Goal: Register for event/course

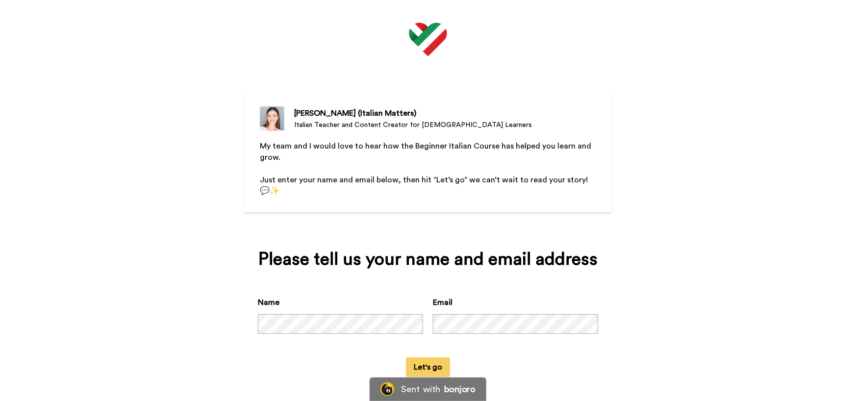
scroll to position [15, 0]
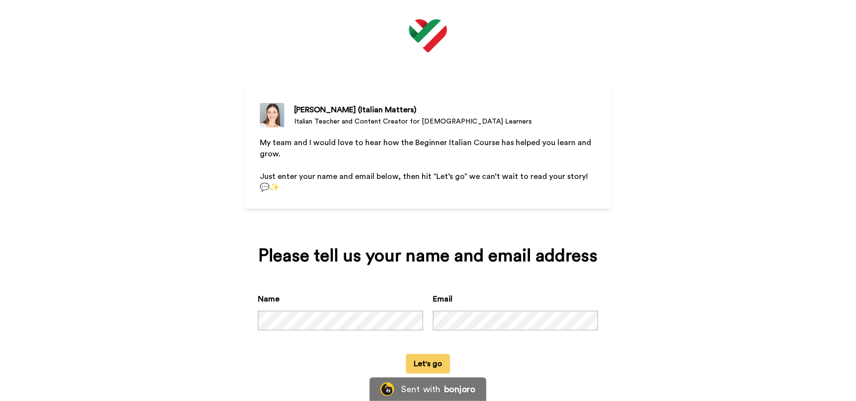
click at [417, 359] on button "Let's go" at bounding box center [428, 364] width 44 height 20
click at [318, 349] on div "Name Email" at bounding box center [428, 323] width 340 height 61
click at [427, 365] on button "Let's go" at bounding box center [428, 364] width 44 height 20
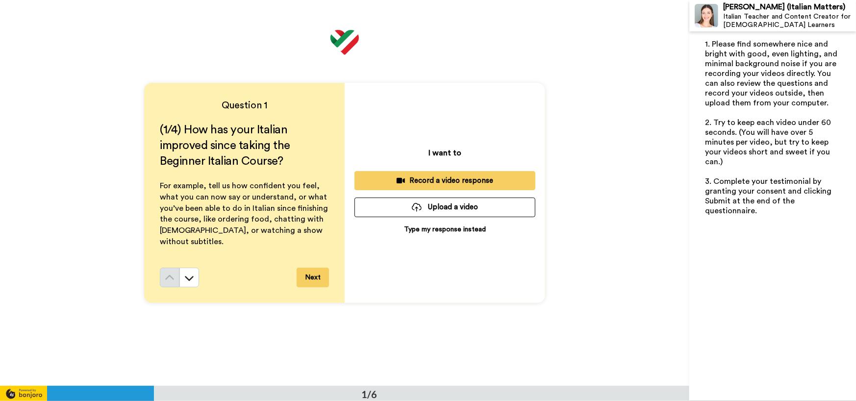
click at [435, 230] on p "Type my response instead" at bounding box center [445, 230] width 82 height 10
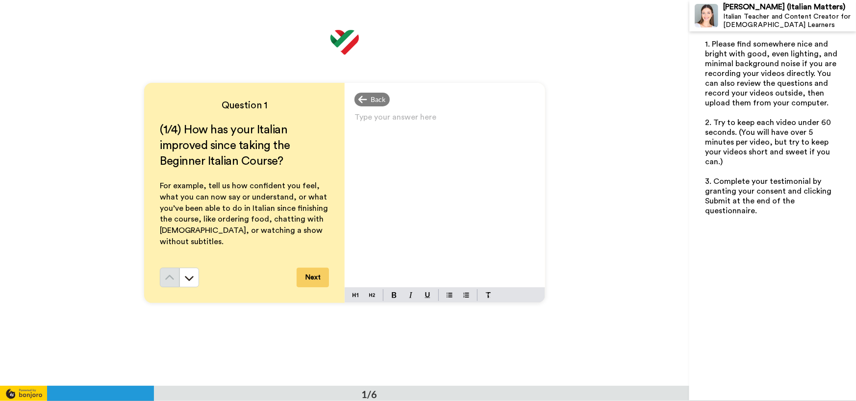
click at [445, 178] on div "Type your answer here ﻿" at bounding box center [445, 198] width 201 height 177
click at [321, 279] on button "Next" at bounding box center [313, 278] width 32 height 20
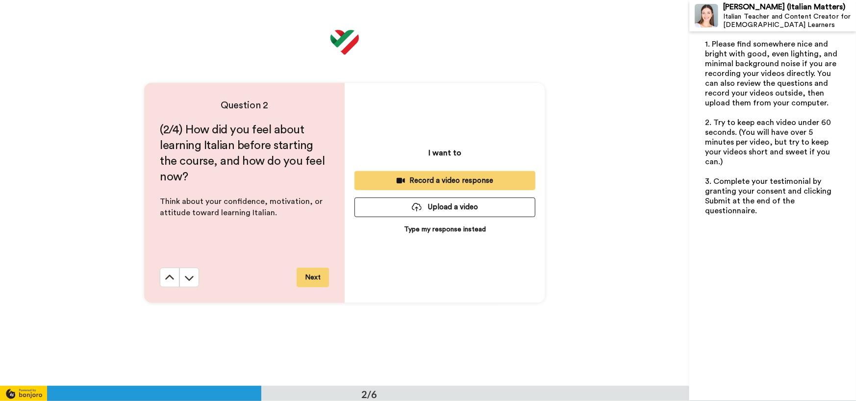
scroll to position [386, 0]
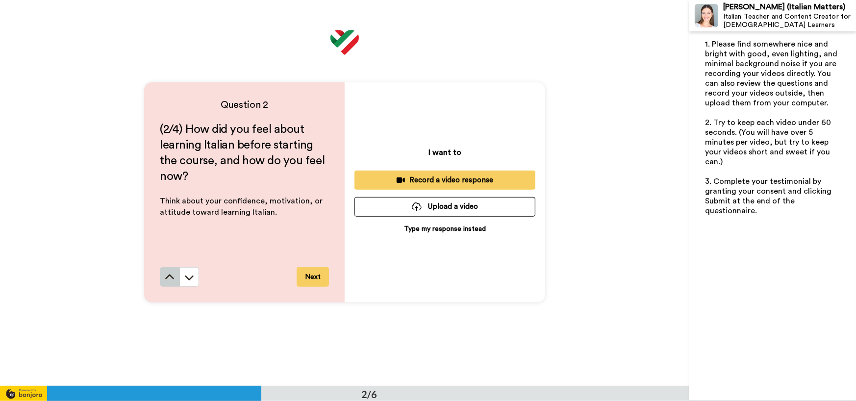
click at [171, 278] on icon at bounding box center [169, 277] width 9 height 5
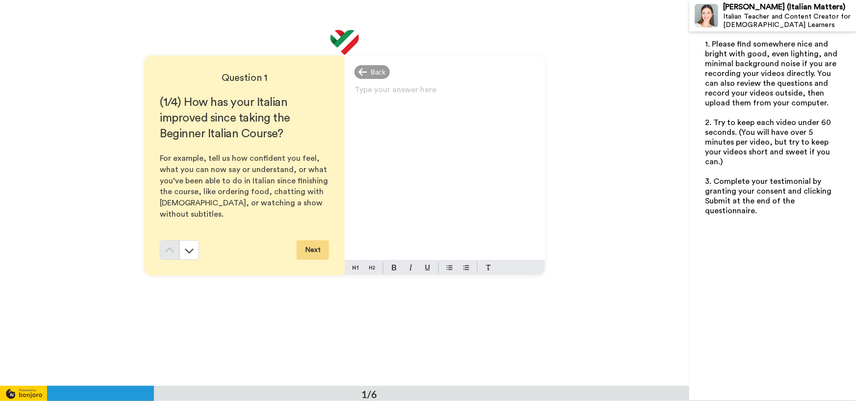
scroll to position [0, 0]
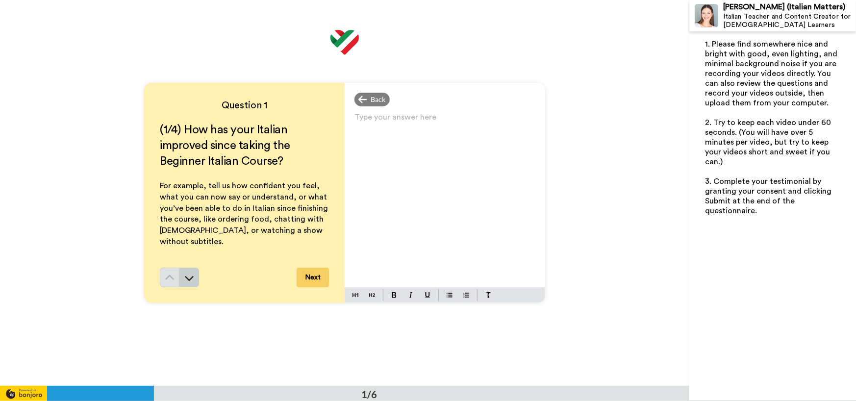
click at [187, 283] on button at bounding box center [189, 278] width 20 height 20
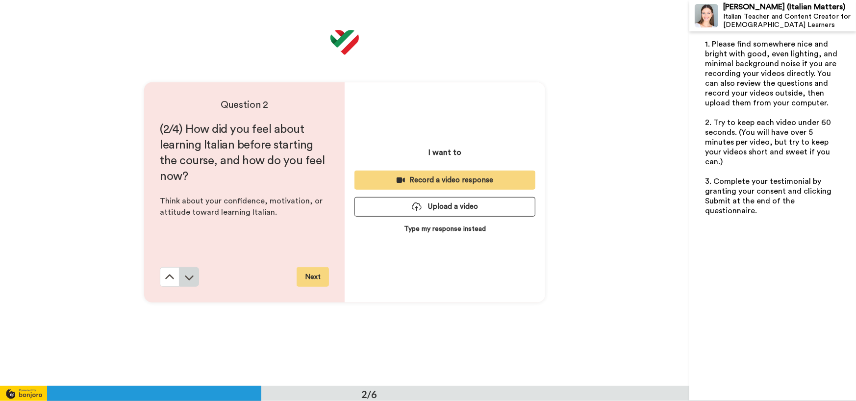
scroll to position [386, 0]
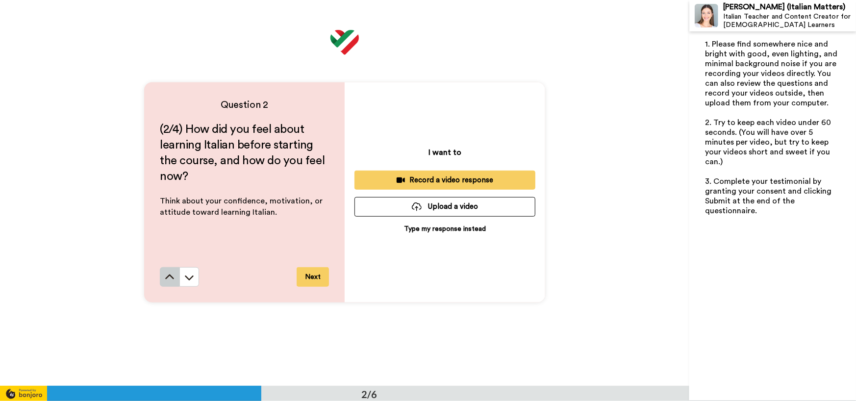
click at [169, 277] on icon at bounding box center [170, 278] width 10 height 10
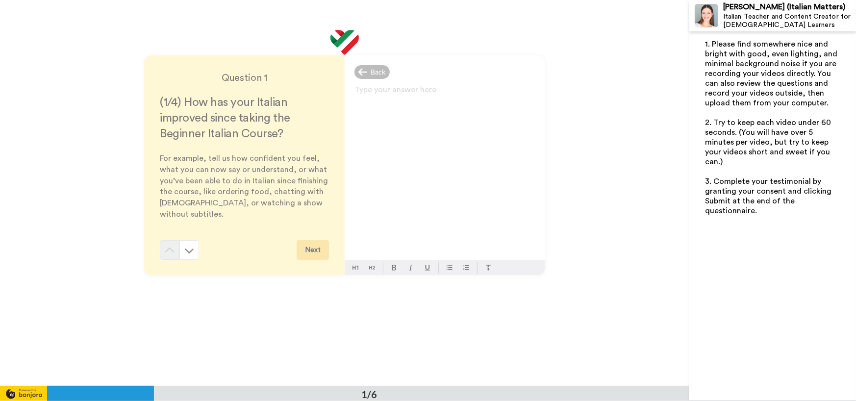
scroll to position [0, 0]
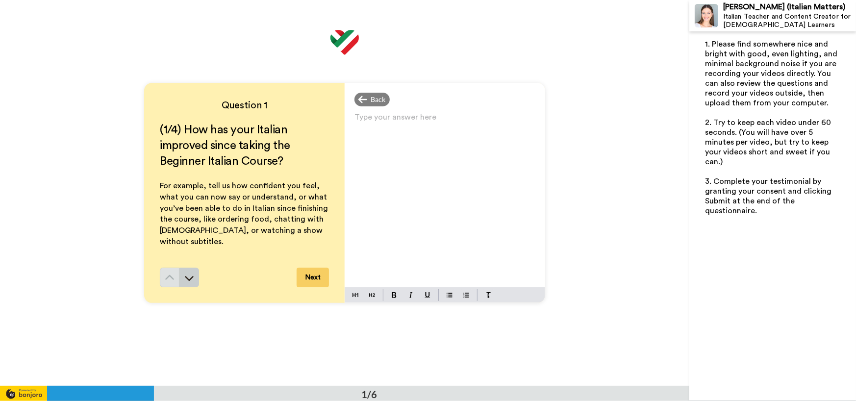
click at [192, 281] on button at bounding box center [189, 278] width 20 height 20
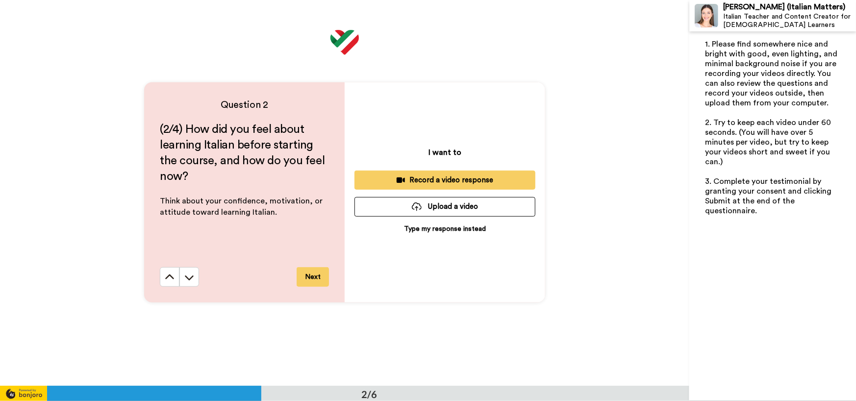
click at [192, 281] on button at bounding box center [189, 277] width 20 height 20
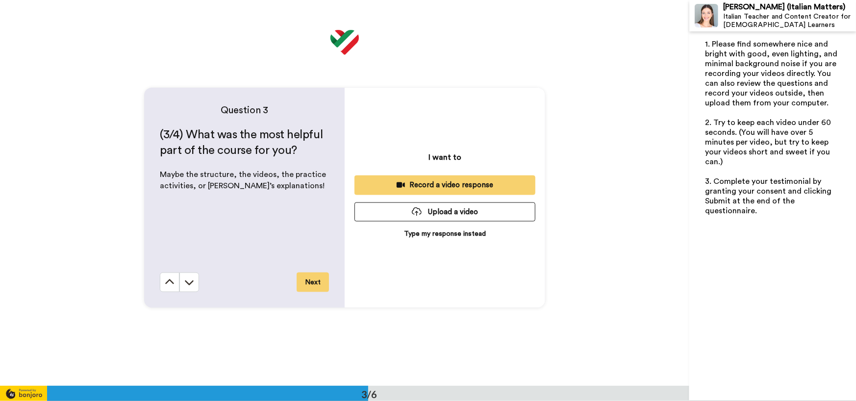
scroll to position [772, 0]
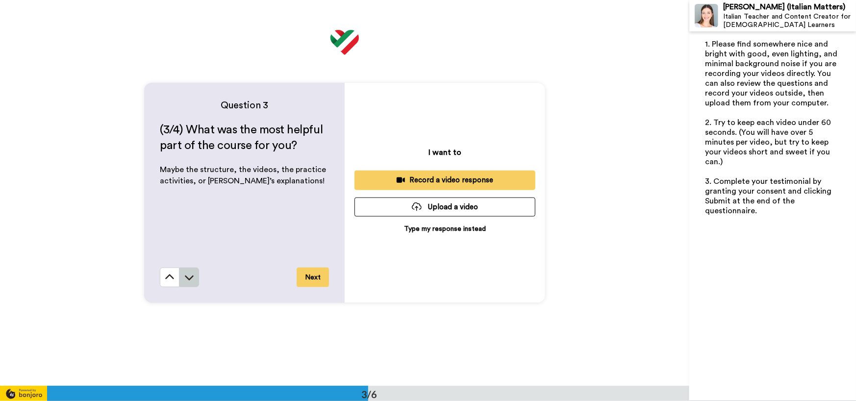
click at [187, 275] on icon at bounding box center [189, 278] width 10 height 10
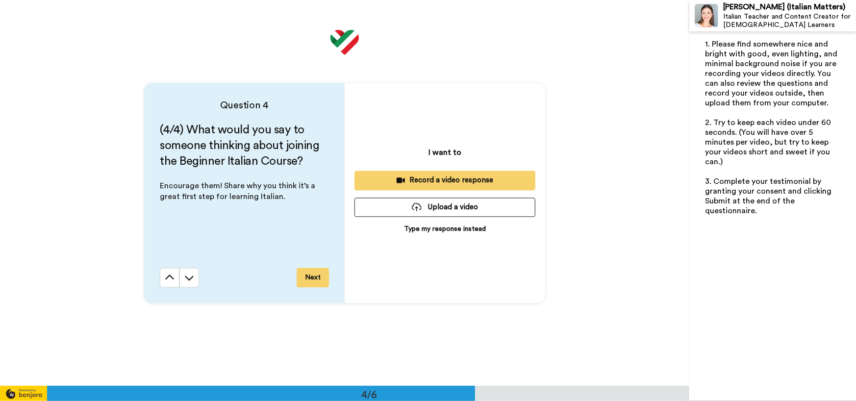
scroll to position [1158, 0]
click at [181, 279] on button at bounding box center [189, 278] width 20 height 20
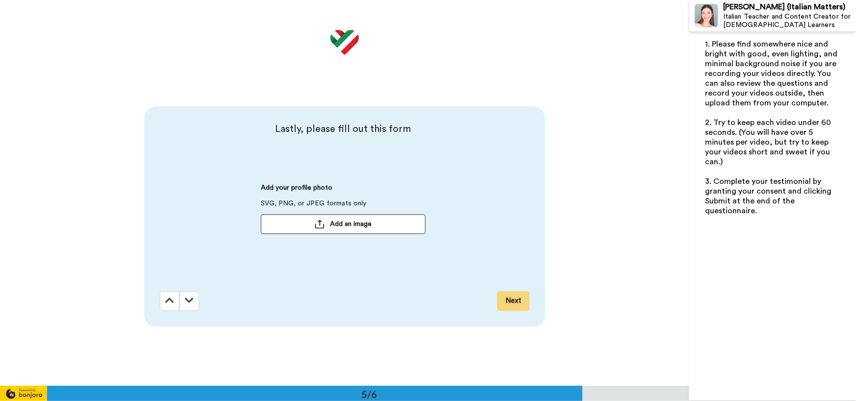
scroll to position [1545, 0]
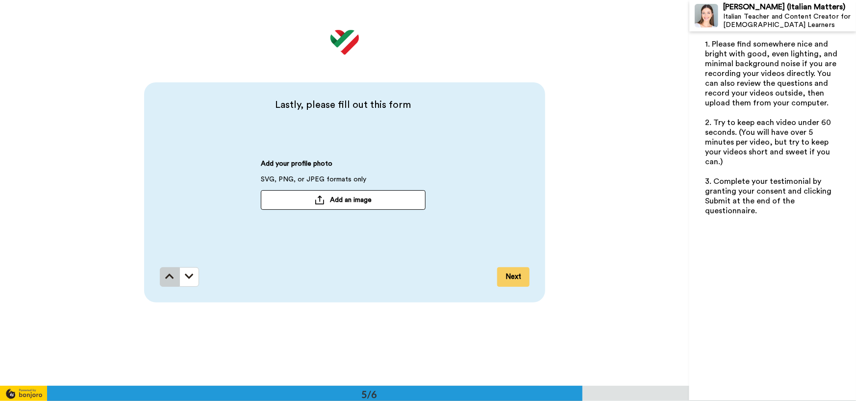
click at [170, 278] on icon at bounding box center [169, 277] width 9 height 10
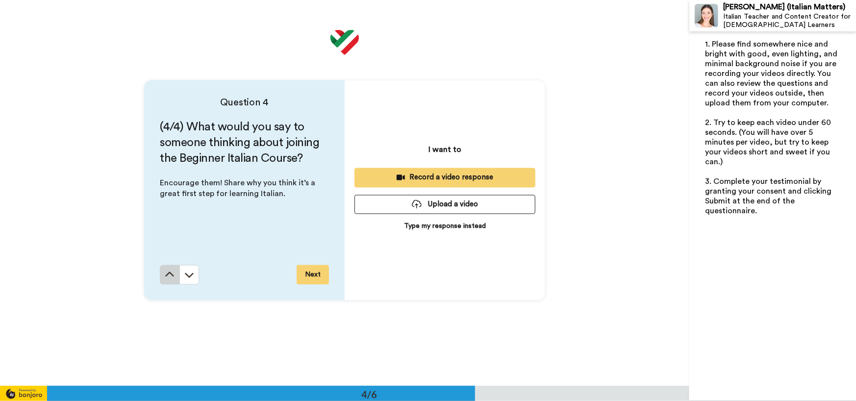
scroll to position [1158, 0]
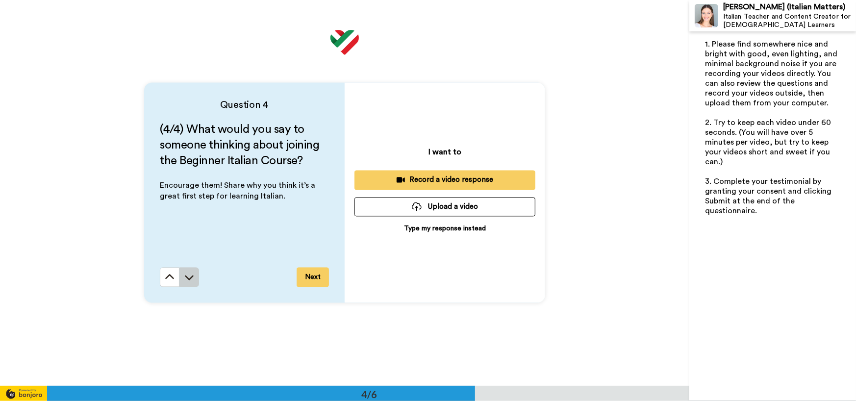
click at [191, 278] on icon at bounding box center [189, 278] width 10 height 10
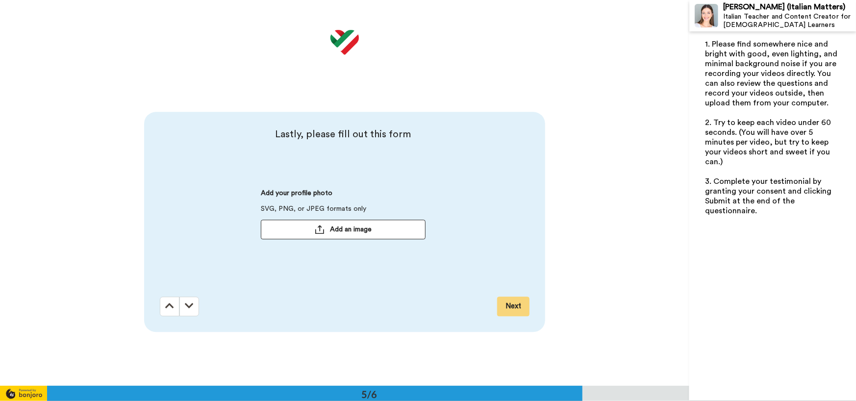
scroll to position [1545, 0]
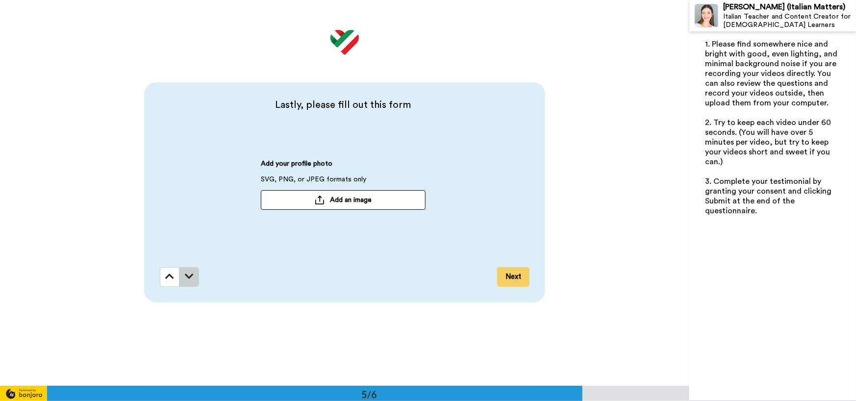
click at [188, 281] on icon at bounding box center [189, 277] width 9 height 10
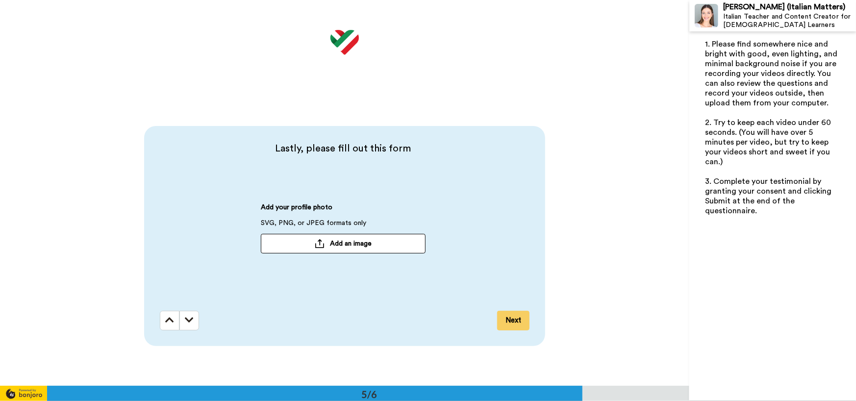
scroll to position [1550, 0]
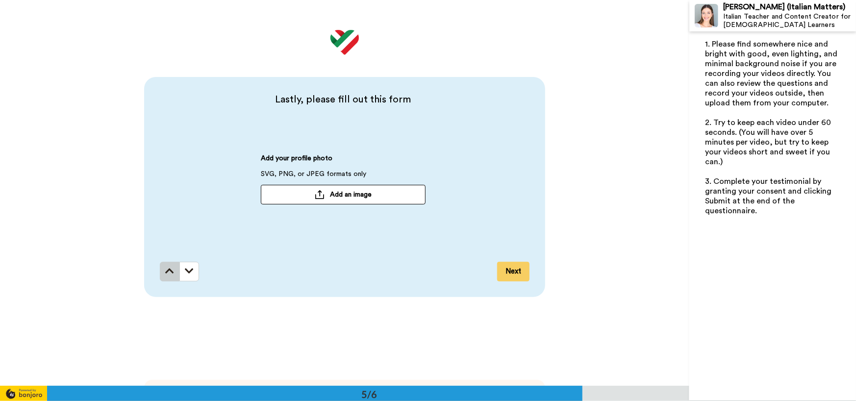
click at [172, 279] on button at bounding box center [170, 272] width 20 height 20
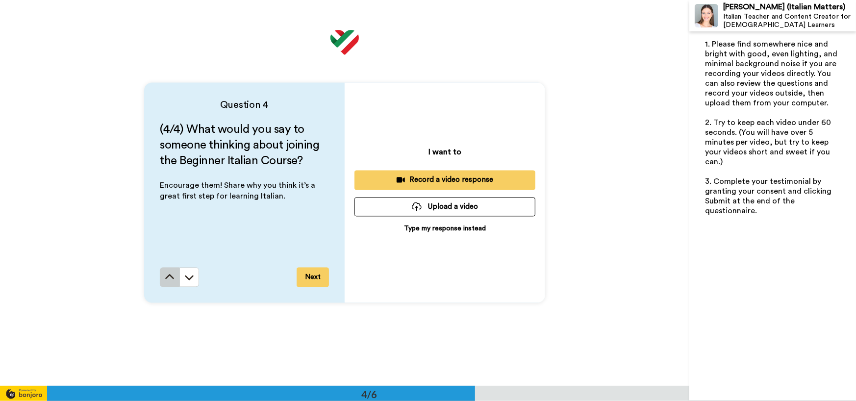
click at [163, 285] on button at bounding box center [170, 278] width 20 height 20
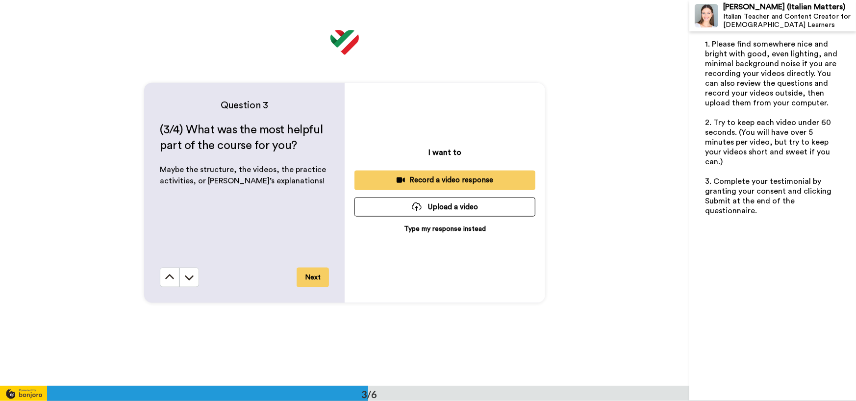
click at [163, 285] on button at bounding box center [170, 278] width 20 height 20
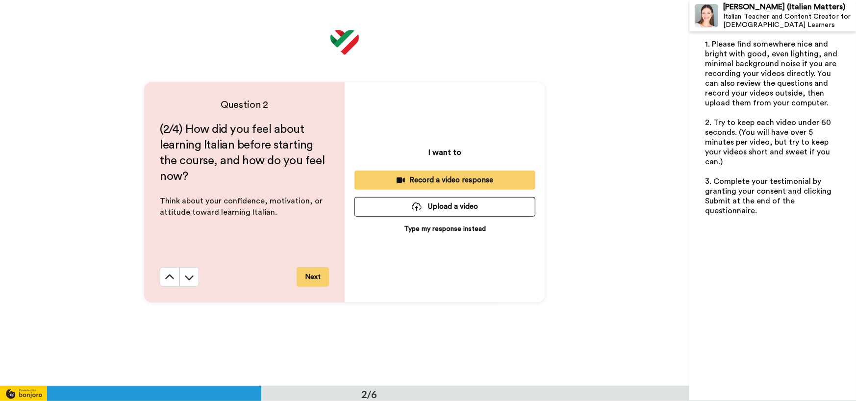
click at [163, 285] on button at bounding box center [170, 277] width 20 height 20
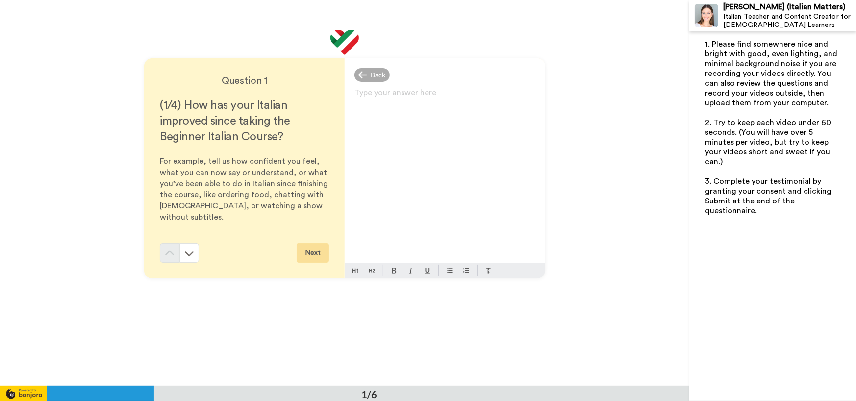
scroll to position [0, 0]
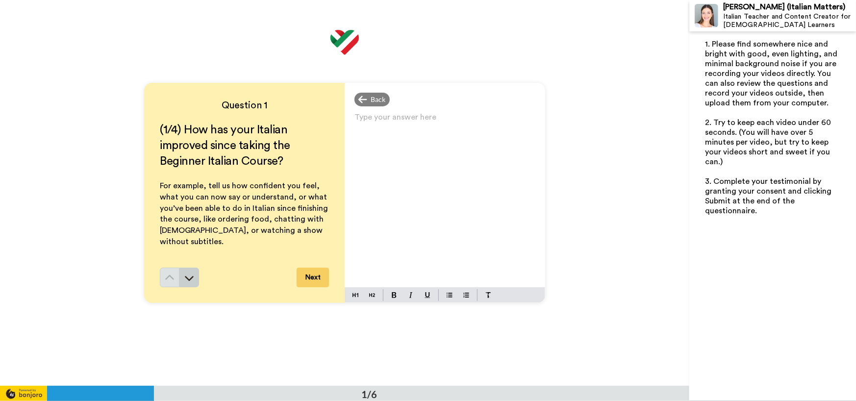
click at [193, 279] on button at bounding box center [189, 278] width 20 height 20
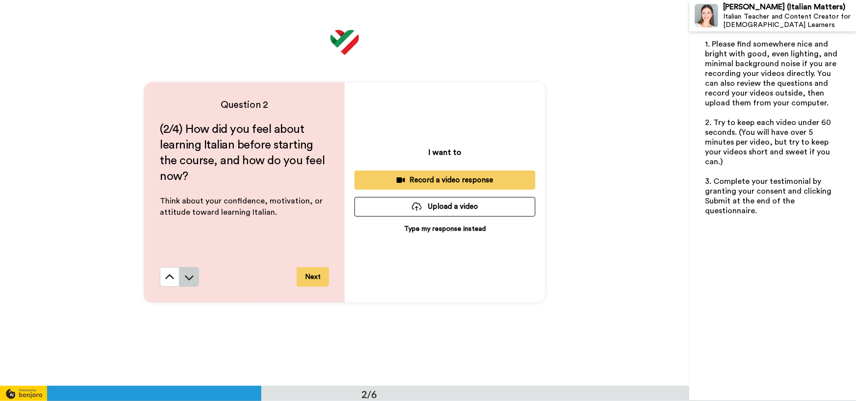
click at [195, 269] on button at bounding box center [189, 277] width 20 height 20
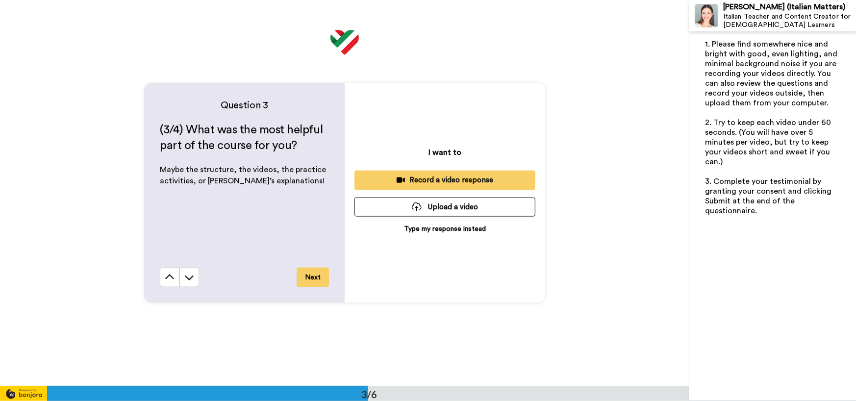
click at [195, 269] on button at bounding box center [189, 278] width 20 height 20
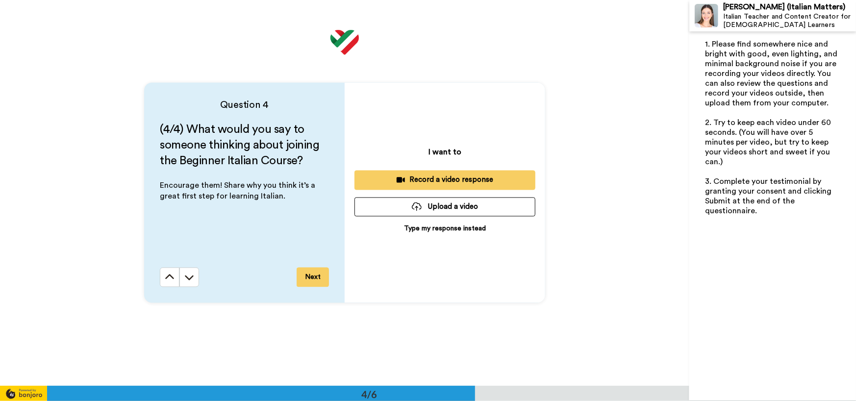
click at [195, 269] on button at bounding box center [189, 278] width 20 height 20
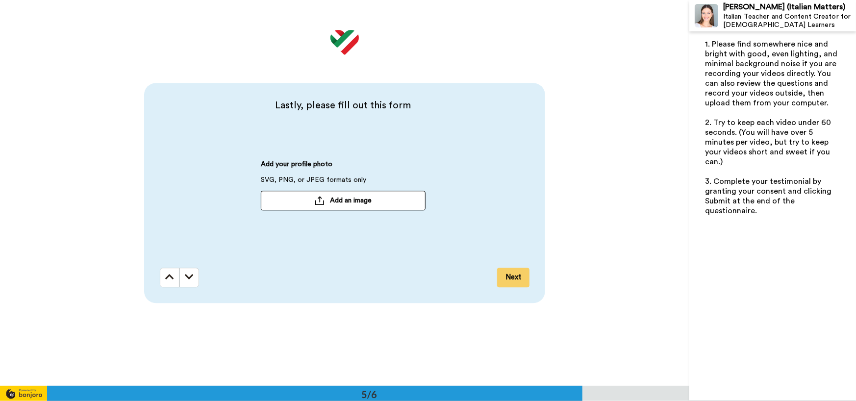
scroll to position [1545, 0]
click at [522, 280] on button "Next" at bounding box center [513, 277] width 32 height 20
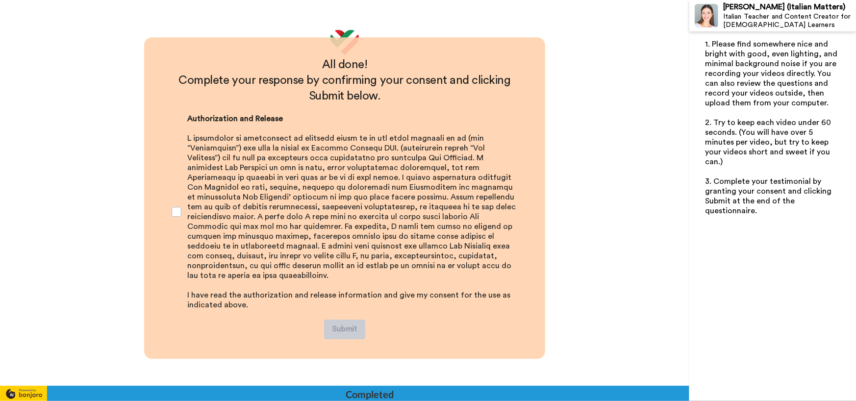
scroll to position [1894, 0]
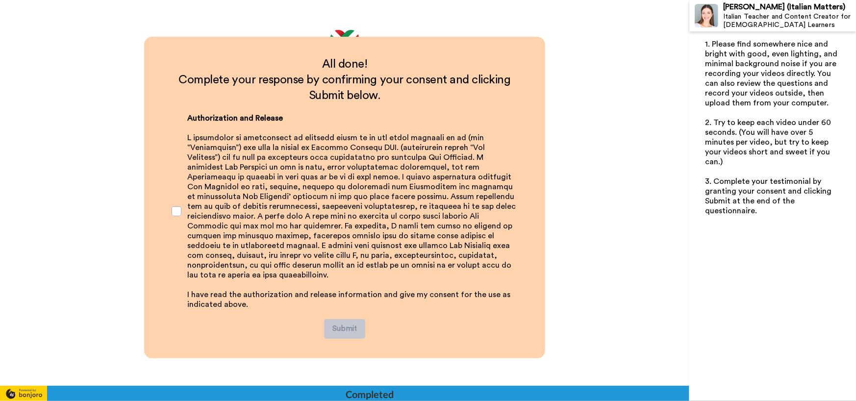
click at [182, 205] on div "Authorization and Release ﻿ ﻿ I have read the authorization and release informa…" at bounding box center [345, 211] width 362 height 216
click at [178, 206] on span at bounding box center [177, 211] width 10 height 10
click at [175, 206] on span at bounding box center [177, 211] width 10 height 10
click at [172, 206] on span at bounding box center [177, 211] width 10 height 10
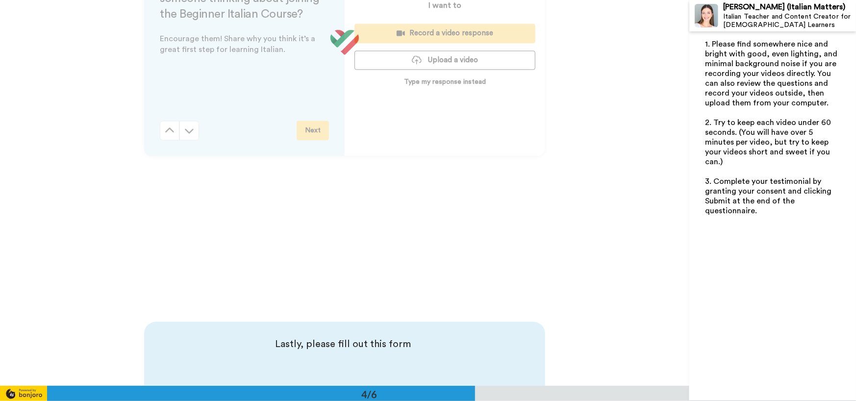
scroll to position [1158, 0]
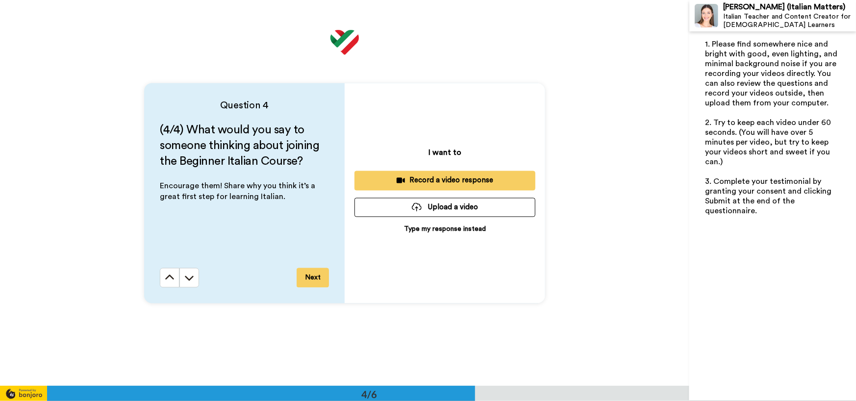
click at [441, 234] on p "Type my response instead" at bounding box center [445, 230] width 82 height 10
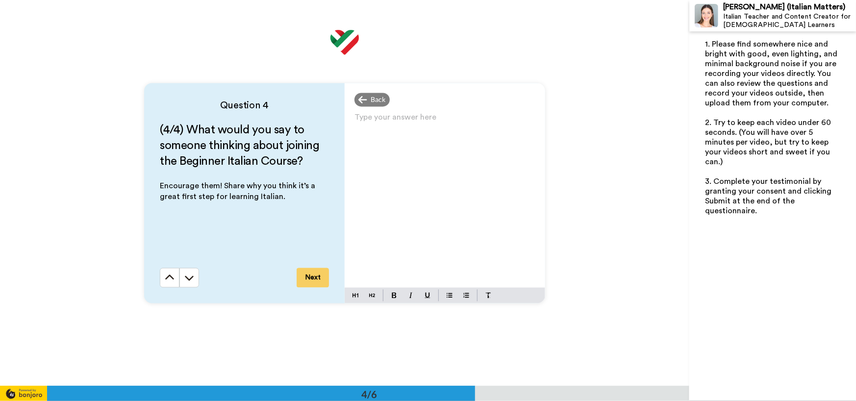
click at [388, 188] on div "Type your answer here ﻿" at bounding box center [445, 199] width 201 height 177
click at [318, 279] on button "Next" at bounding box center [313, 278] width 32 height 20
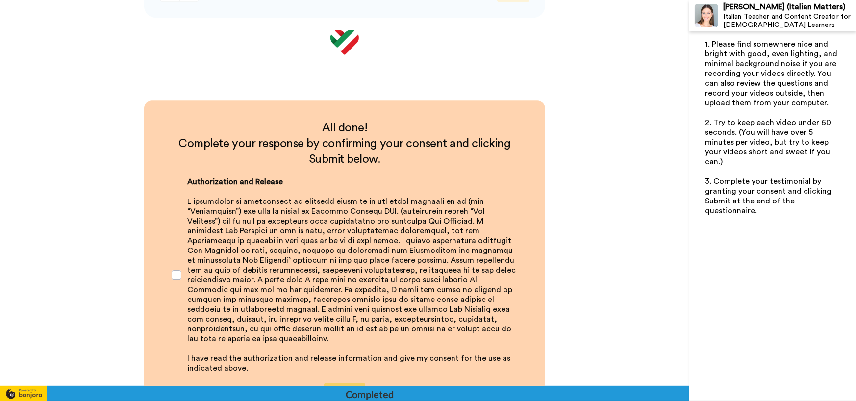
scroll to position [1931, 0]
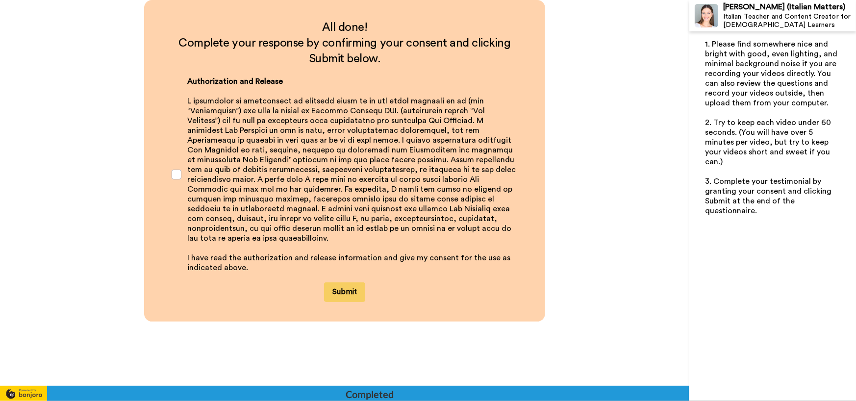
click at [339, 282] on button "Submit" at bounding box center [344, 292] width 41 height 20
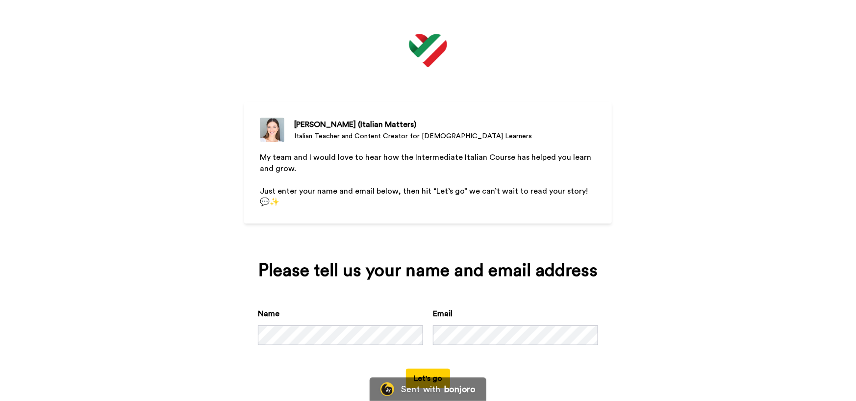
click at [87, 233] on div "[PERSON_NAME] (Italian Matters) [DEMOGRAPHIC_DATA] Teacher and Content Creator …" at bounding box center [428, 200] width 856 height 401
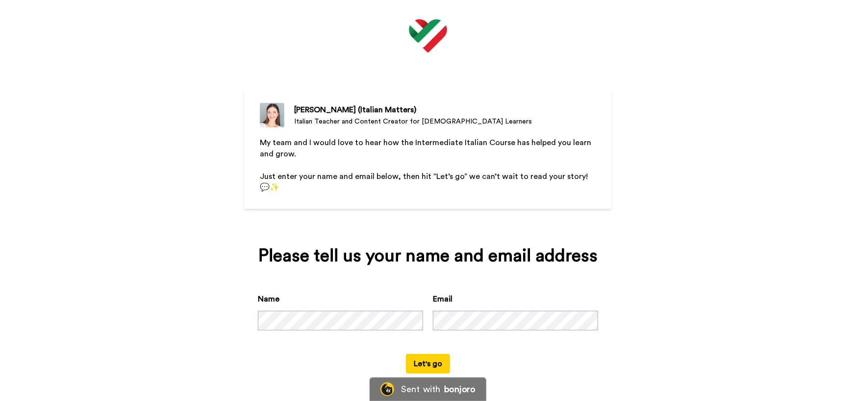
click at [430, 362] on button "Let's go" at bounding box center [428, 364] width 44 height 20
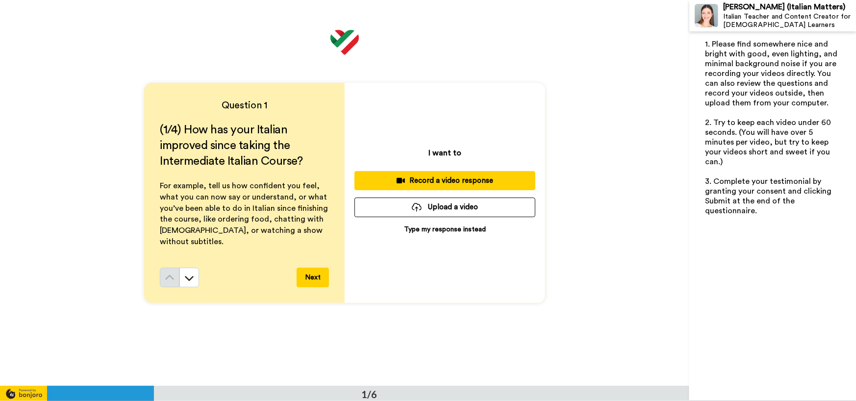
click at [306, 279] on button "Next" at bounding box center [313, 278] width 32 height 20
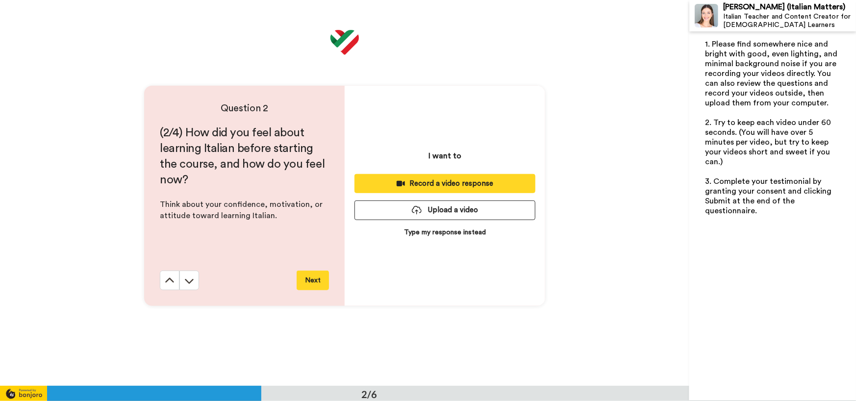
scroll to position [386, 0]
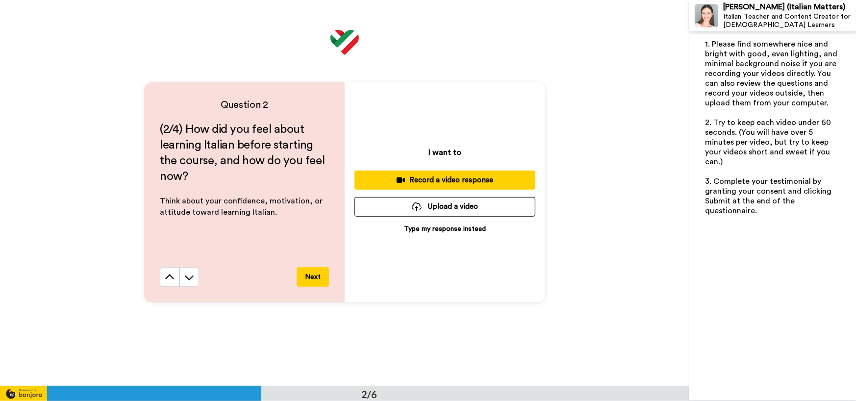
click at [310, 278] on button "Next" at bounding box center [313, 277] width 32 height 20
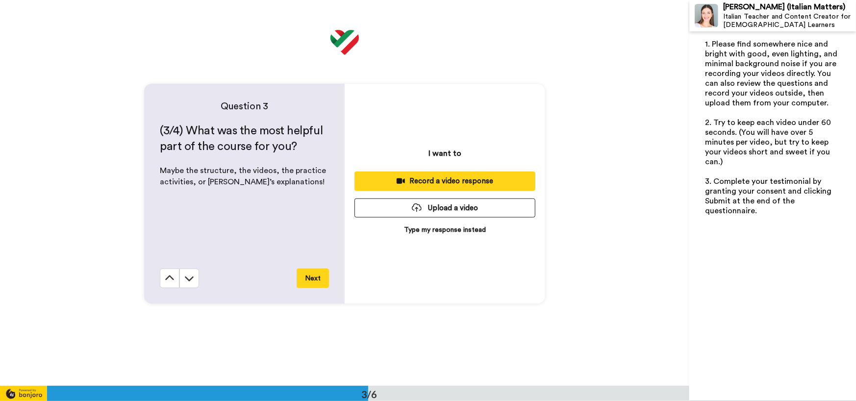
scroll to position [772, 0]
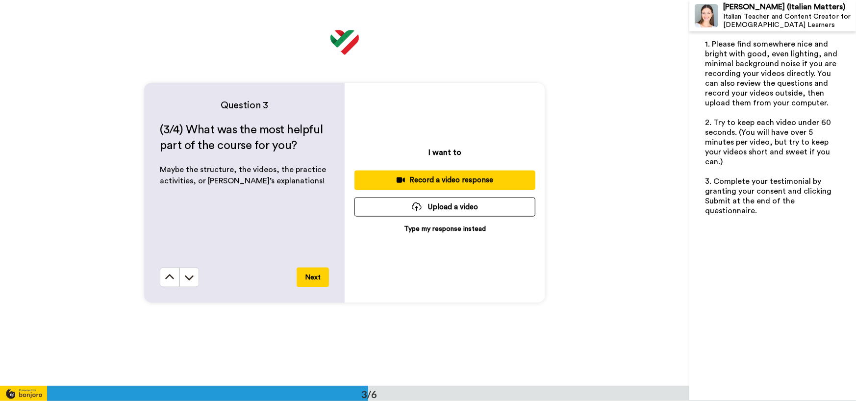
click at [310, 273] on button "Next" at bounding box center [313, 278] width 32 height 20
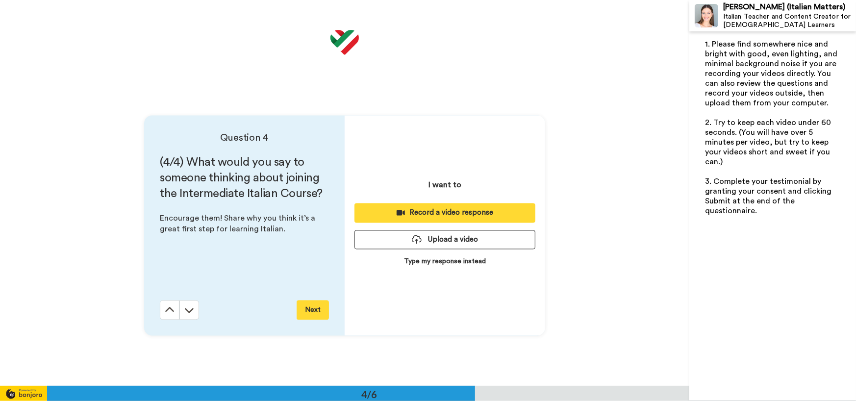
scroll to position [1158, 0]
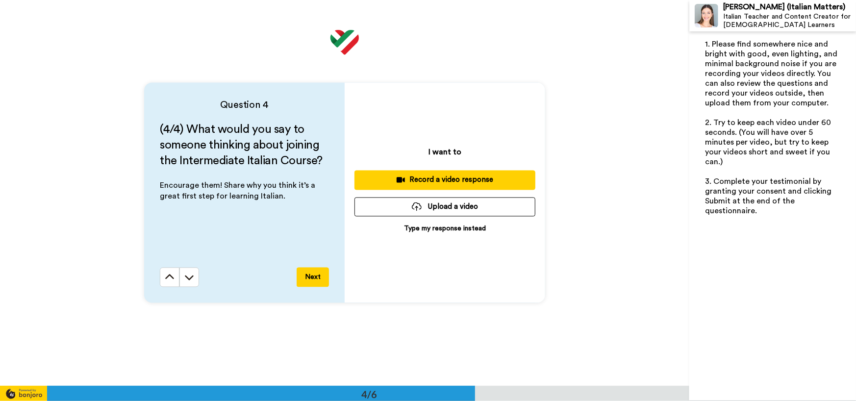
click at [314, 282] on button "Next" at bounding box center [313, 278] width 32 height 20
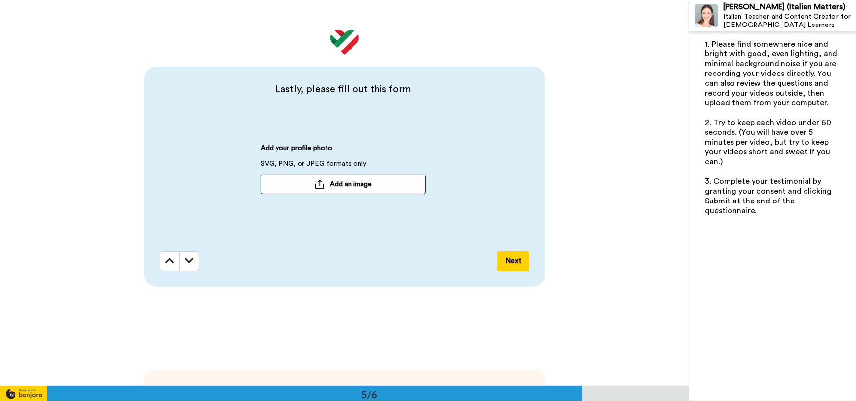
scroll to position [1545, 0]
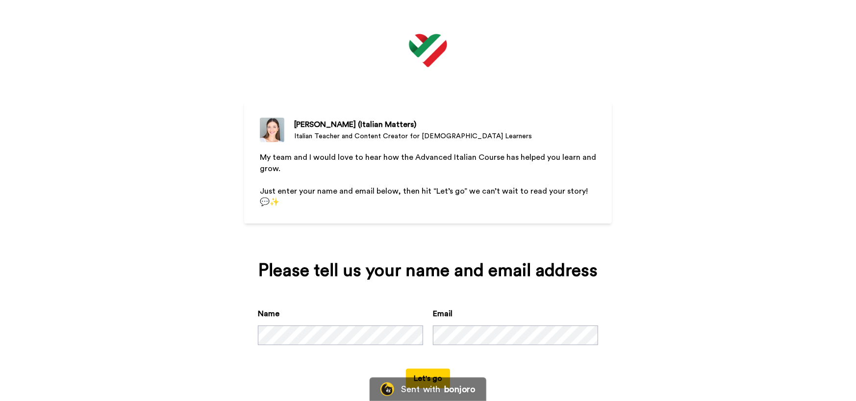
click at [406, 369] on button "Let's go" at bounding box center [428, 379] width 44 height 20
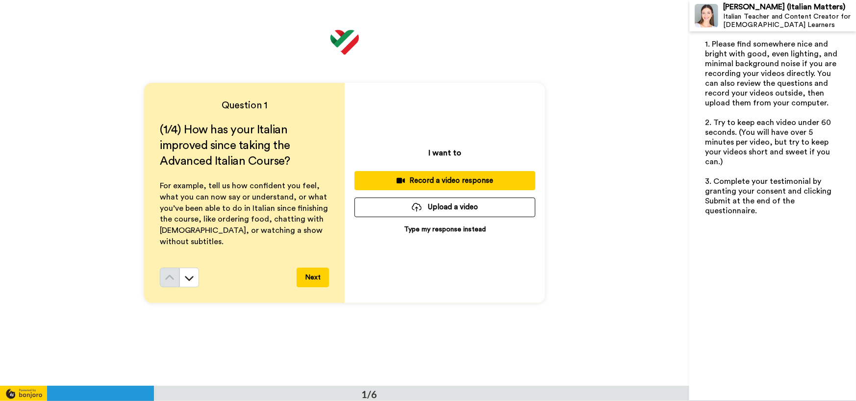
click at [313, 276] on button "Next" at bounding box center [313, 278] width 32 height 20
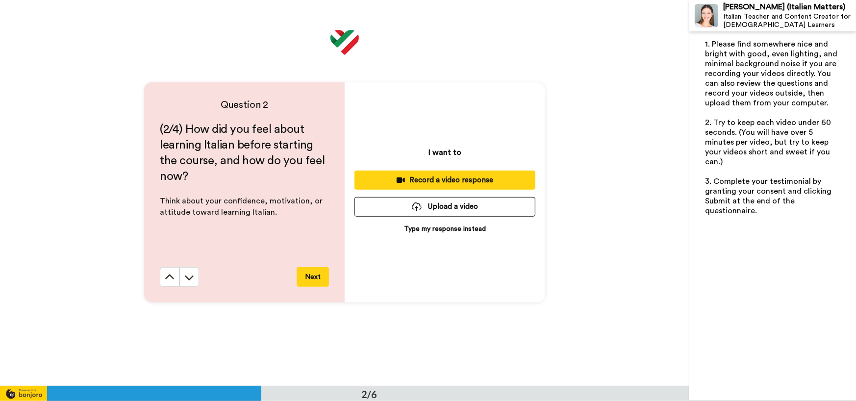
scroll to position [386, 0]
click at [308, 274] on button "Next" at bounding box center [313, 277] width 32 height 20
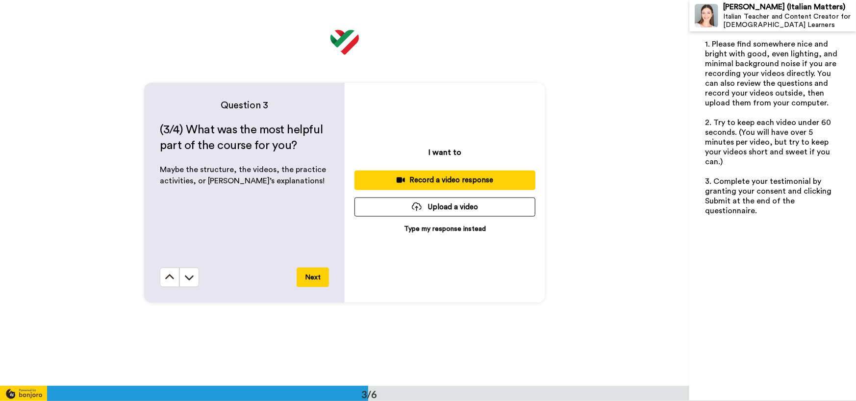
scroll to position [772, 0]
click at [184, 280] on icon at bounding box center [189, 278] width 10 height 10
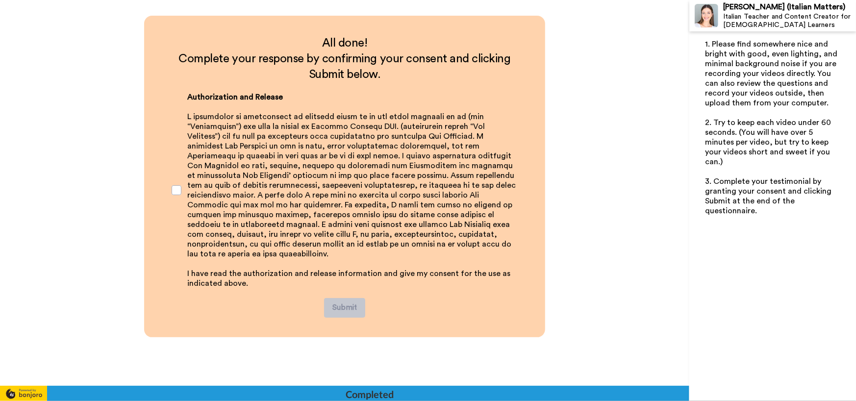
scroll to position [1931, 0]
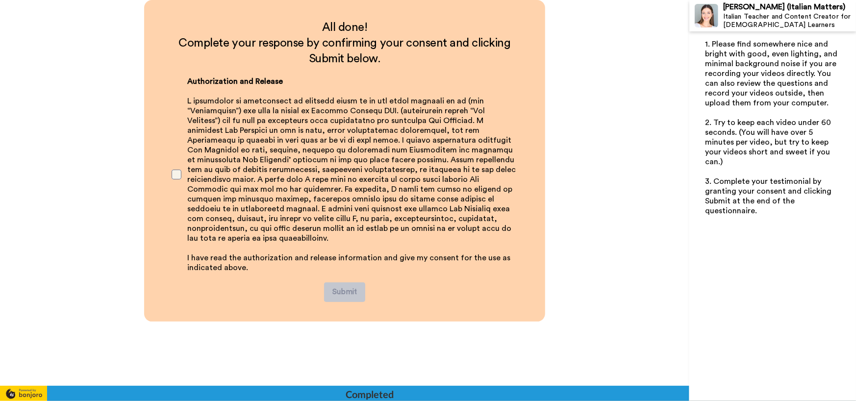
click at [172, 174] on span at bounding box center [177, 175] width 10 height 10
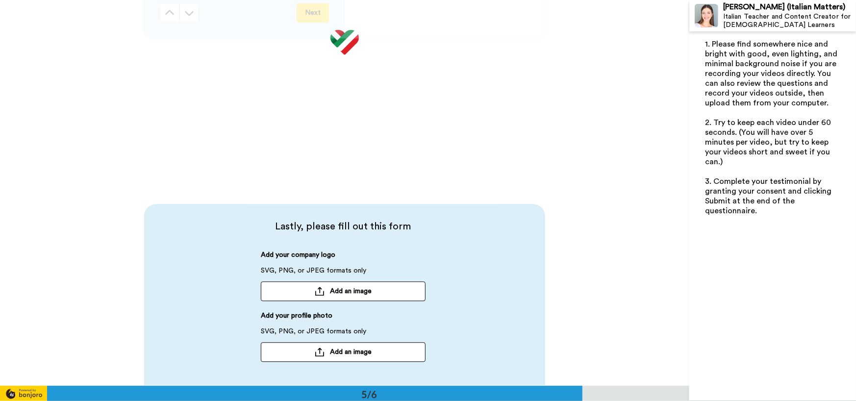
scroll to position [1489, 0]
